Goal: Task Accomplishment & Management: Complete application form

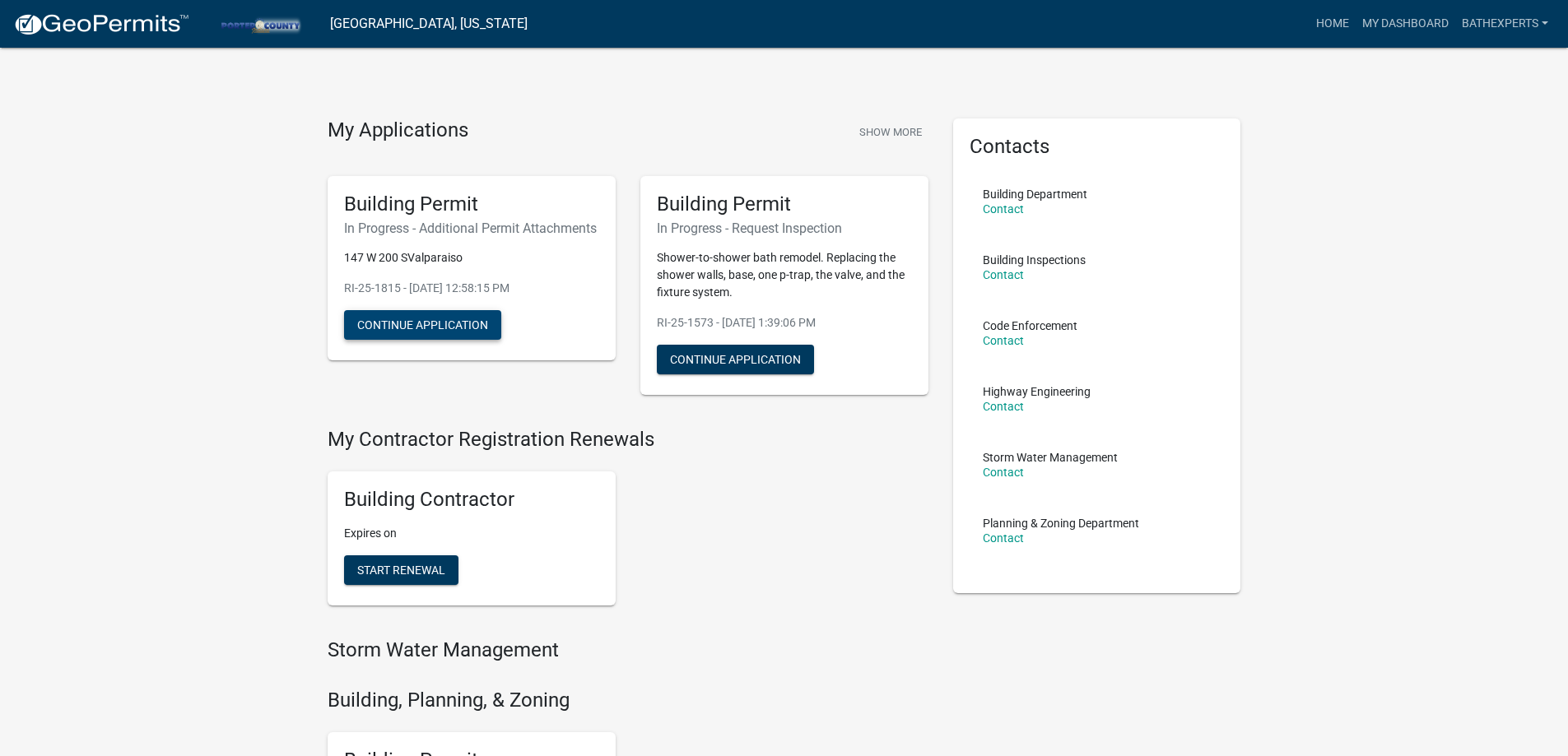
click at [457, 340] on button "Continue Application" at bounding box center [422, 325] width 157 height 30
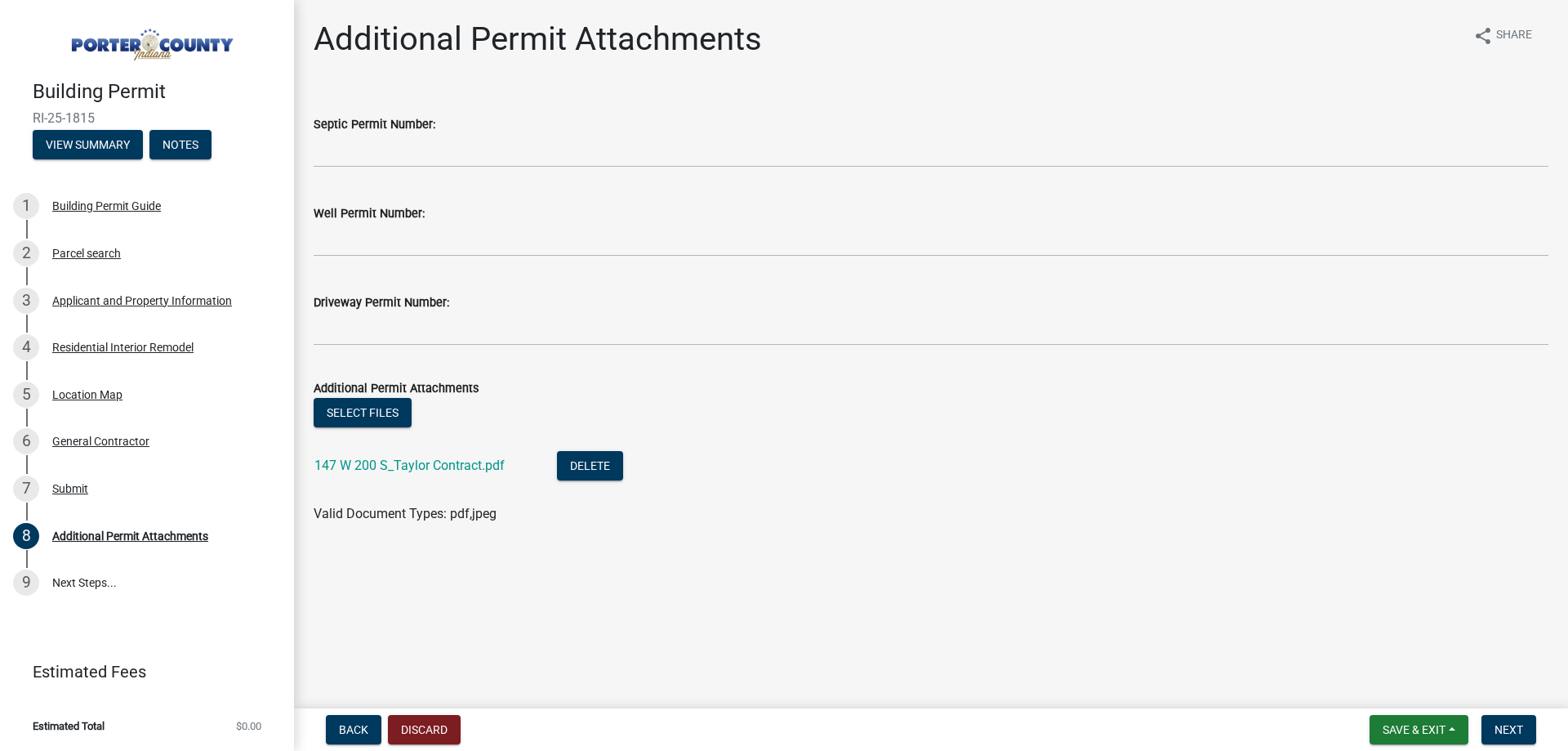
click at [328, 511] on span "Valid Document Types: pdf,jpeg" at bounding box center [405, 513] width 183 height 16
drag, startPoint x: 328, startPoint y: 511, endPoint x: 480, endPoint y: 514, distance: 152.0
click at [480, 514] on span "Valid Document Types: pdf,jpeg" at bounding box center [405, 513] width 183 height 16
click at [493, 542] on div "Additional Permit Attachments share Share Septic Permit Number: Well Permit Num…" at bounding box center [931, 286] width 1259 height 533
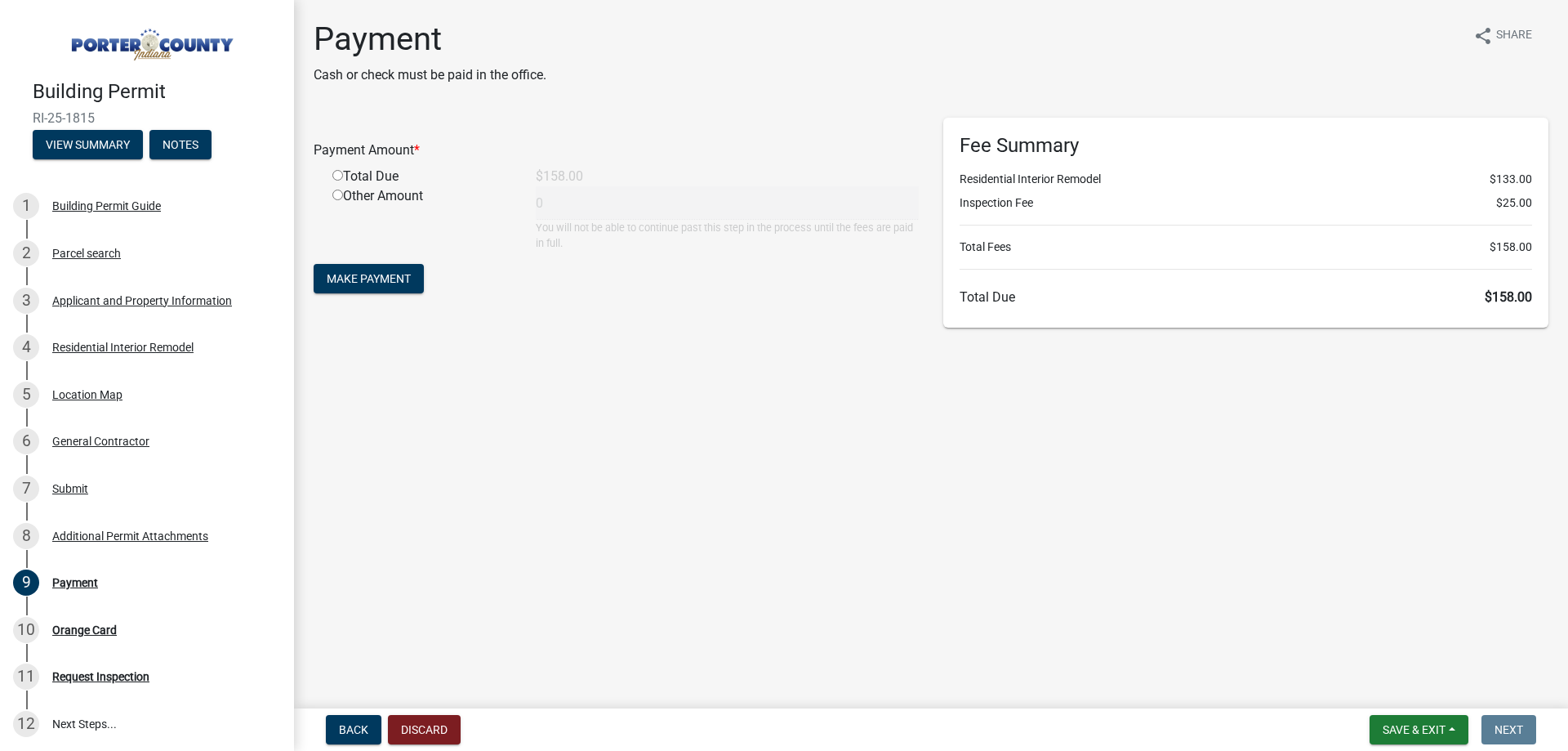
click at [337, 179] on input "radio" at bounding box center [337, 175] width 10 height 10
radio input "true"
type input "158"
click at [378, 282] on span "Make Payment" at bounding box center [369, 278] width 84 height 13
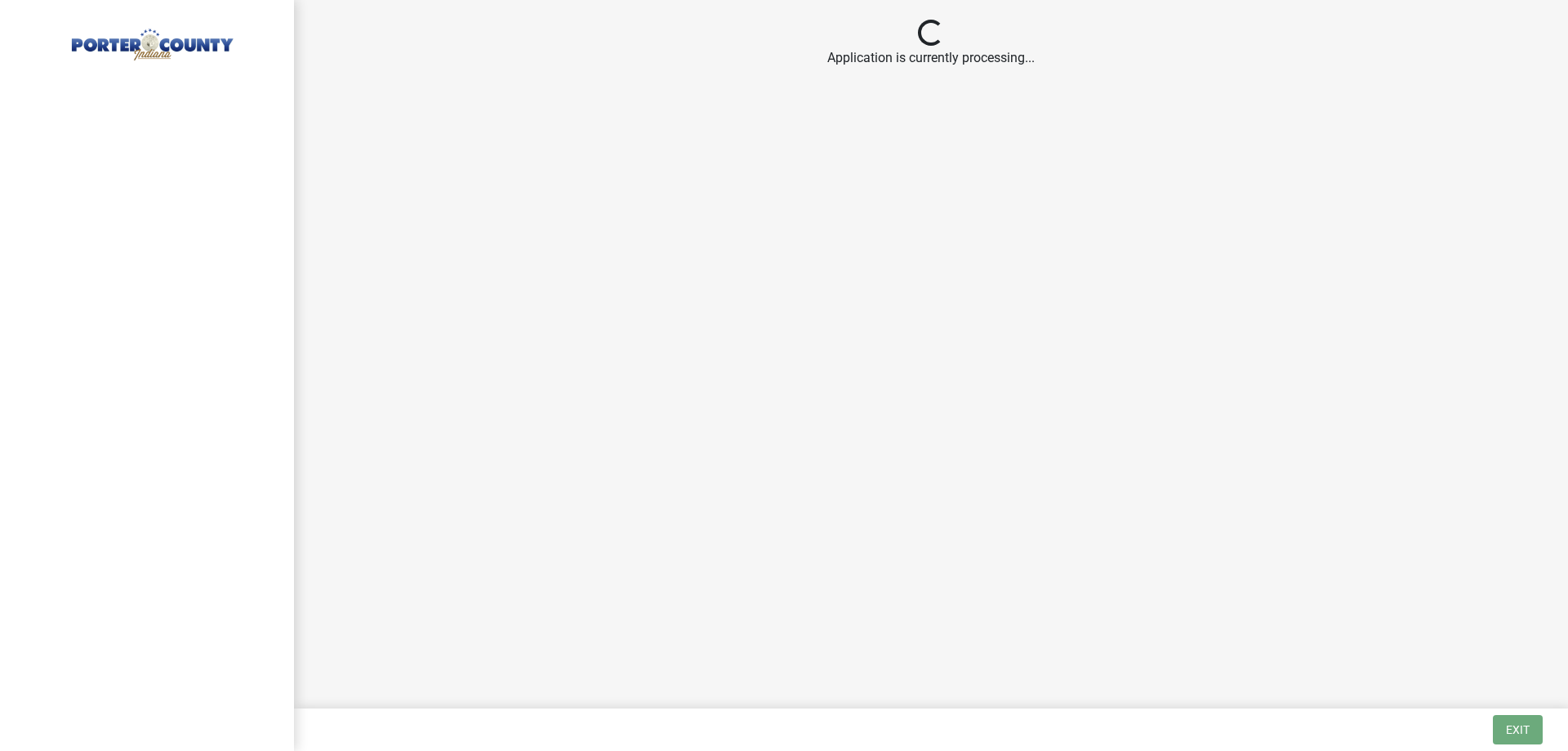
click at [873, 163] on main "Loading... Application is currently processing..." at bounding box center [931, 351] width 1274 height 702
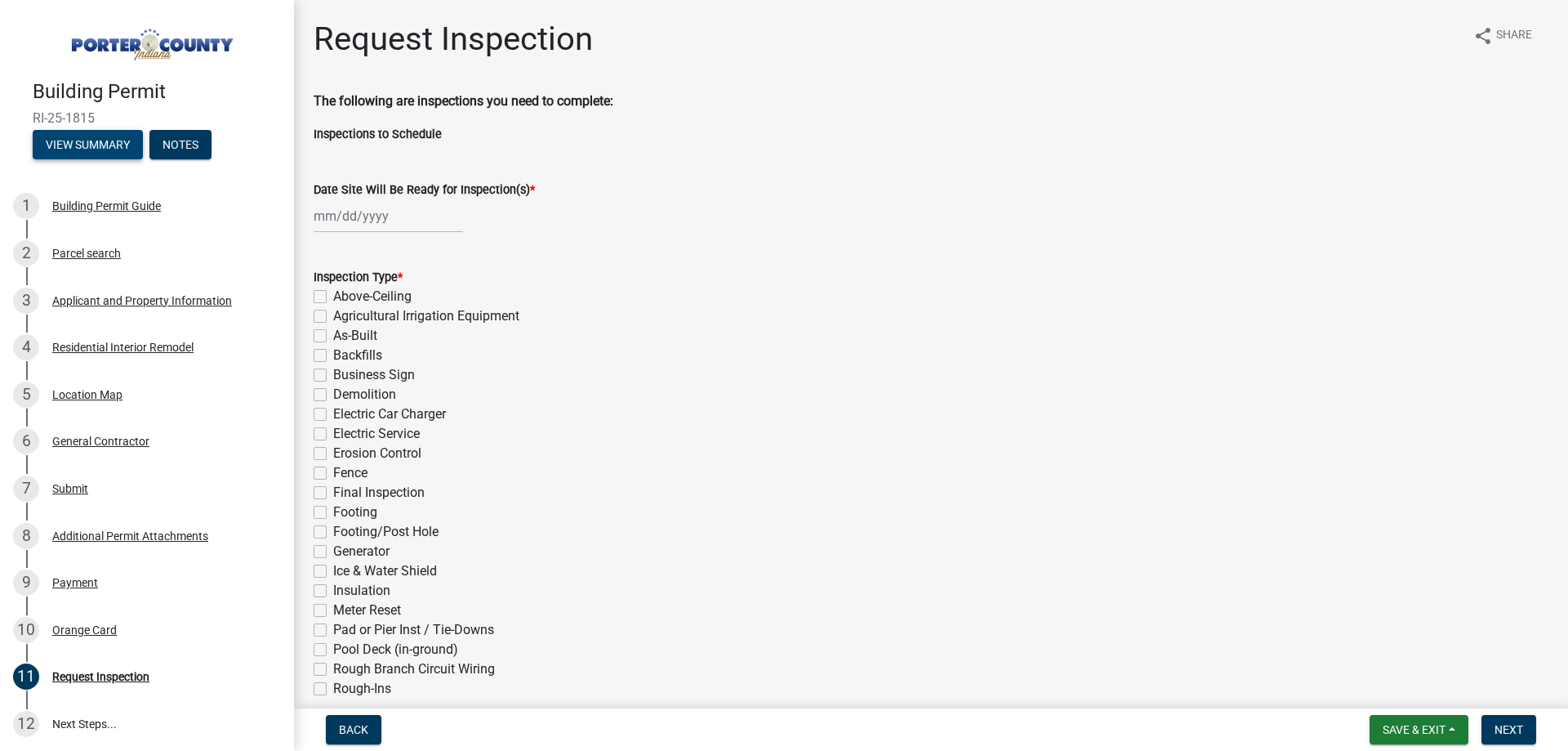
click at [72, 147] on button "View Summary" at bounding box center [88, 144] width 110 height 30
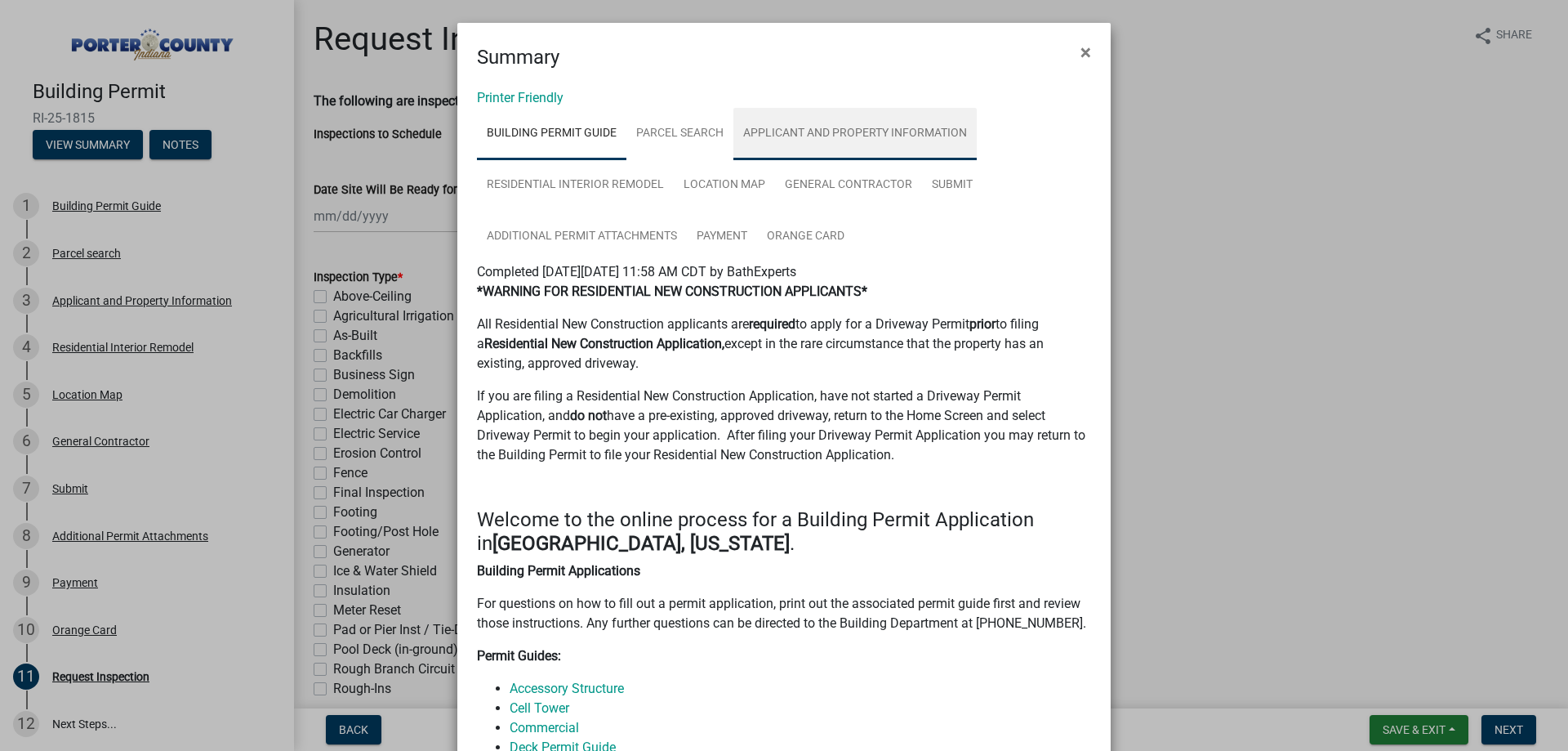
click at [819, 137] on link "Applicant and Property Information" at bounding box center [855, 134] width 244 height 52
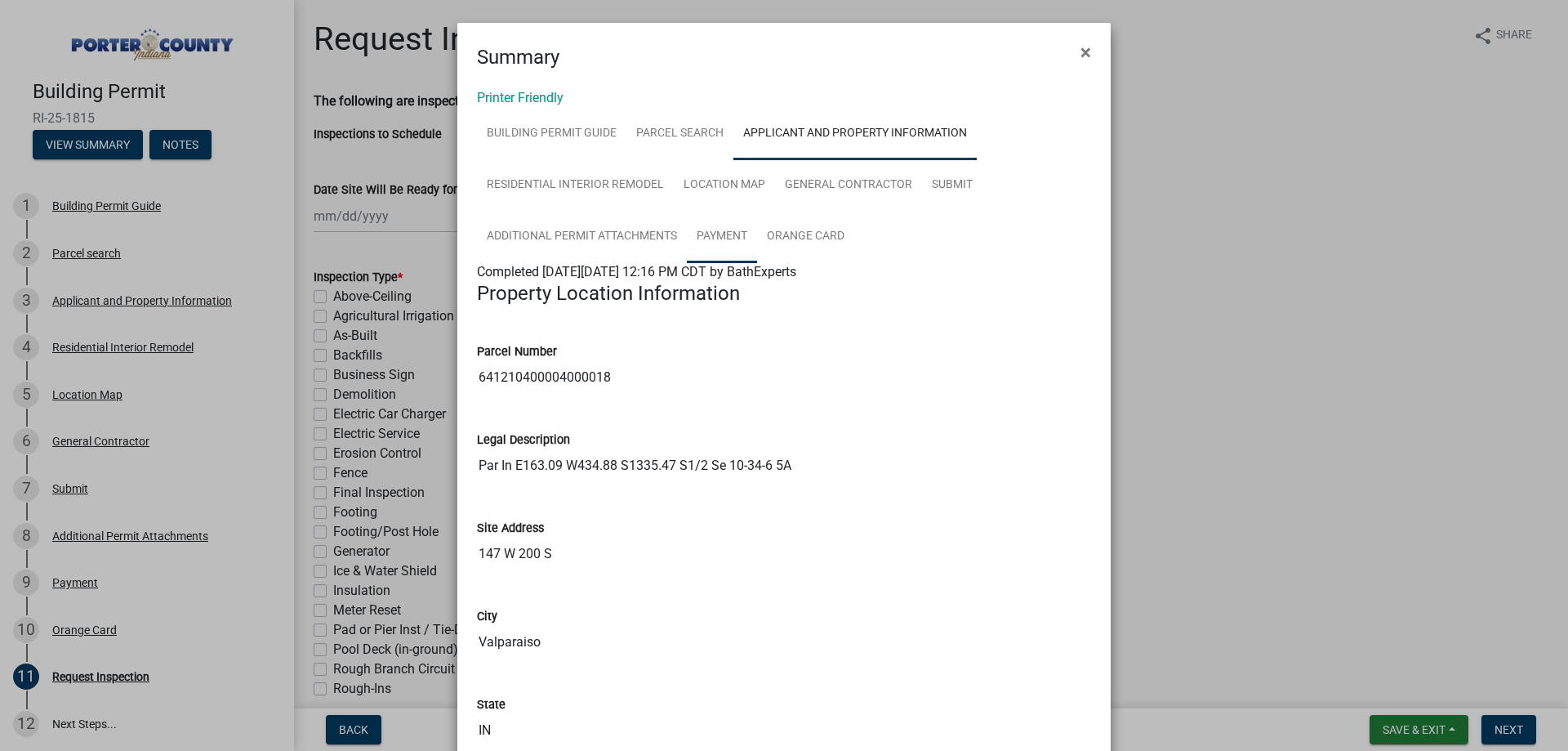
click at [704, 225] on link "Payment" at bounding box center [722, 237] width 70 height 52
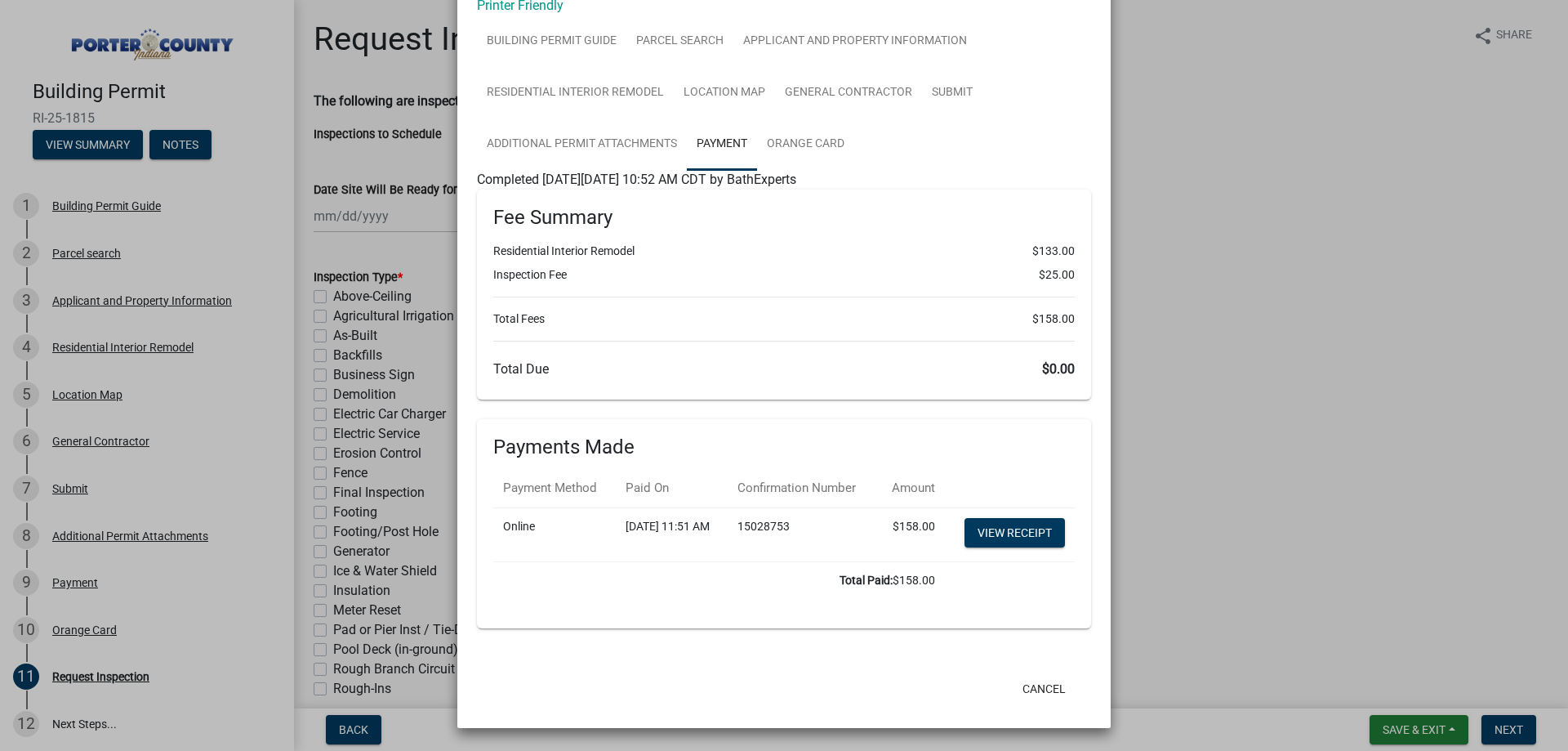
scroll to position [127, 0]
